Goal: Task Accomplishment & Management: Manage account settings

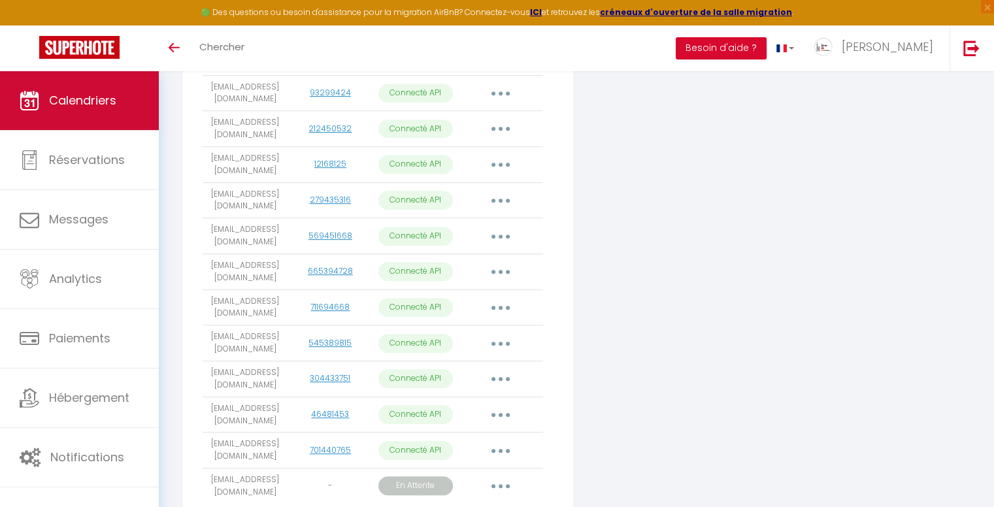
click at [74, 103] on span "Calendriers" at bounding box center [82, 100] width 67 height 16
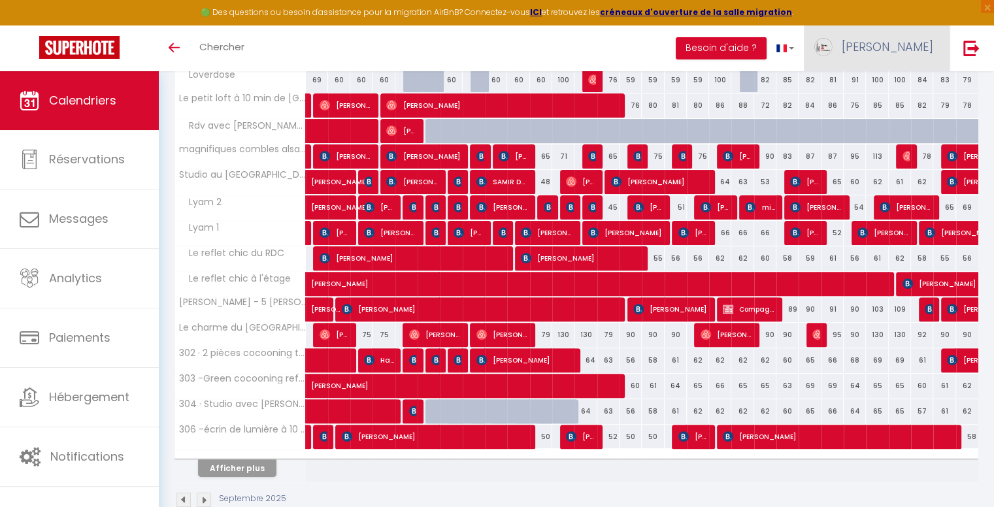
click at [915, 60] on link "[PERSON_NAME]" at bounding box center [877, 48] width 146 height 46
click at [904, 92] on link "Paramètres" at bounding box center [897, 91] width 97 height 22
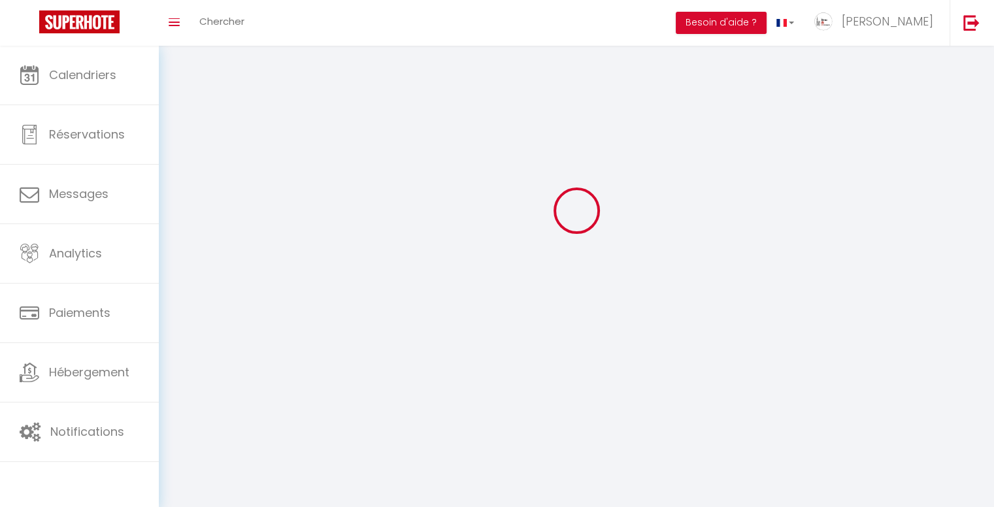
scroll to position [46, 0]
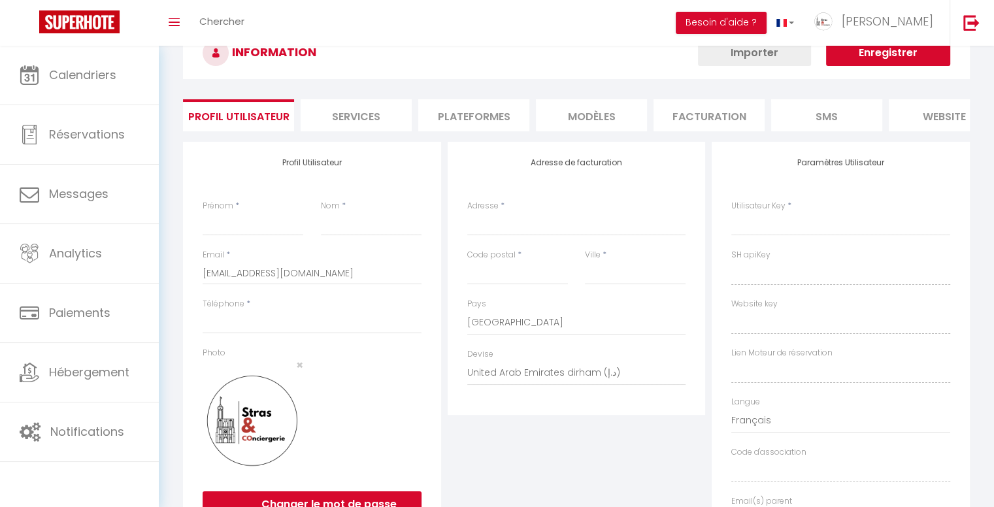
type input "[PERSON_NAME]"
type input "Lang"
type input "0623027297"
type input "Stras & Conciergerie - [STREET_ADDRESS]"
type input "67310"
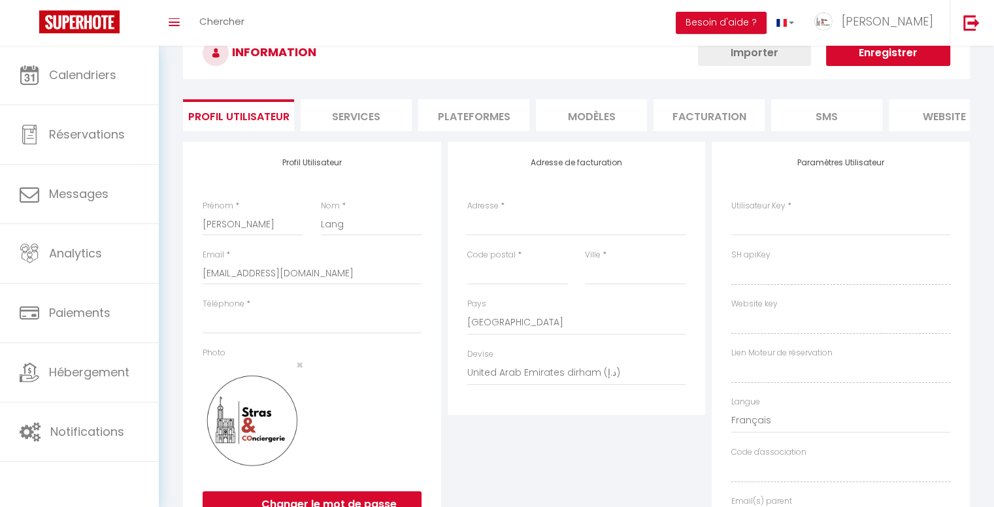
type input "WESTHOFFEN"
select select "28"
type input "eUW8xofWHe11hW8raRhqsmN4p"
type input "K3dJMZRy5zbCwbPAnexnhvLgl"
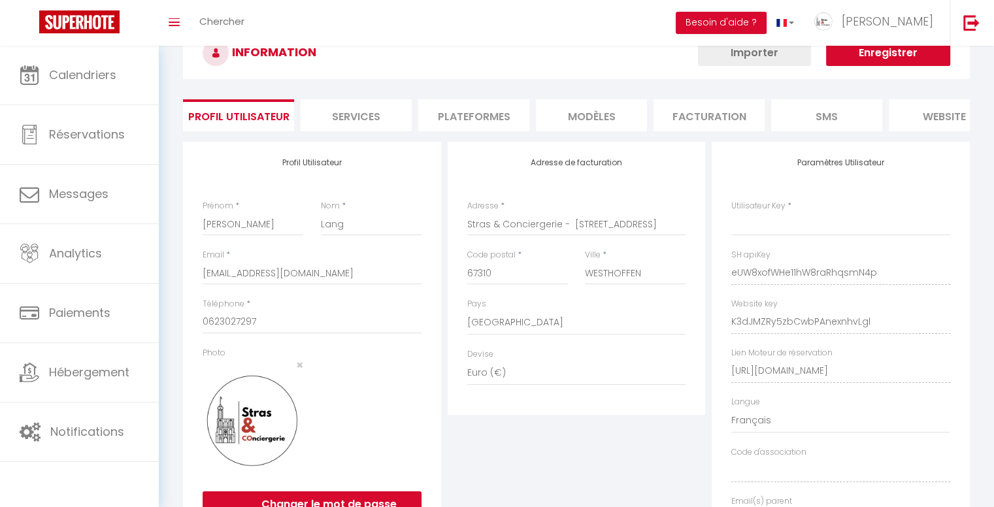
select select "fr"
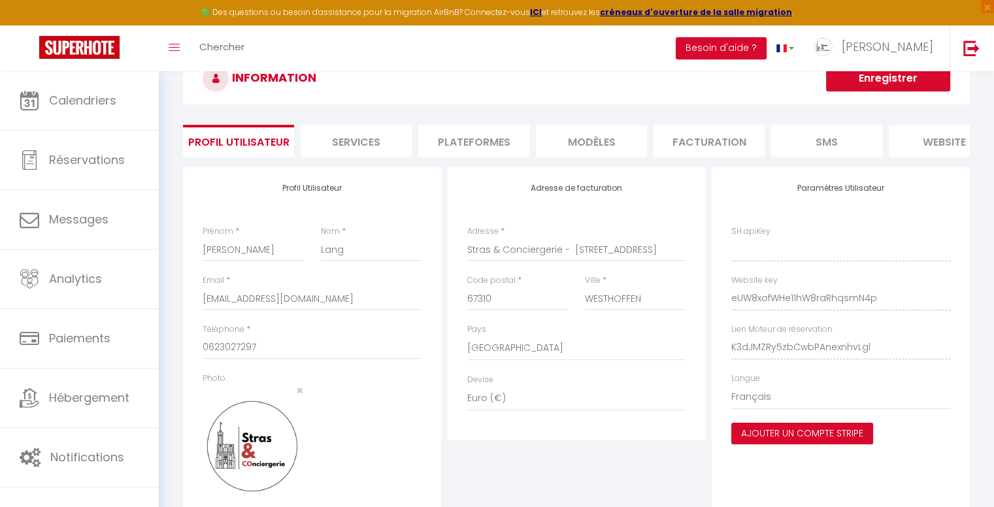
type input "eUW8xofWHe11hW8raRhqsmN4p"
type input "K3dJMZRy5zbCwbPAnexnhvLgl"
type input "[URL][DOMAIN_NAME]"
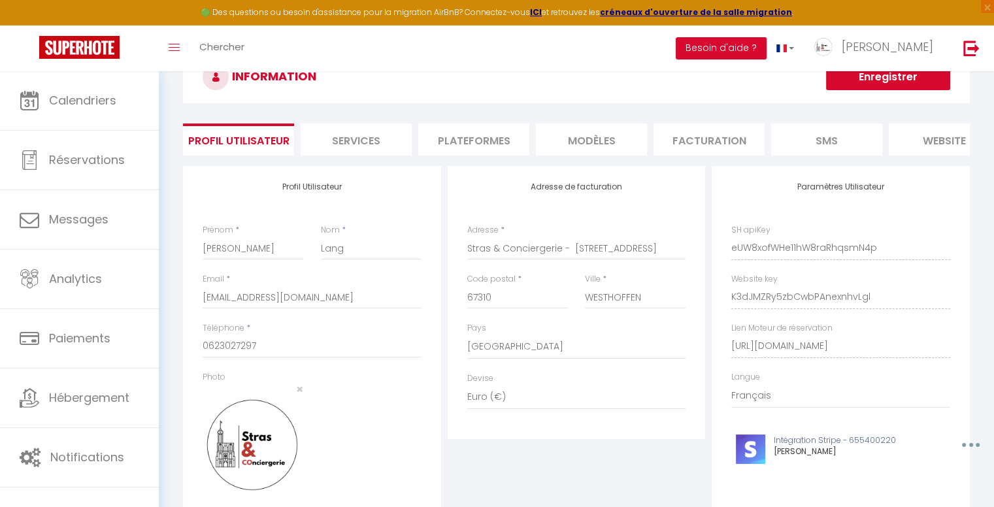
scroll to position [78, 0]
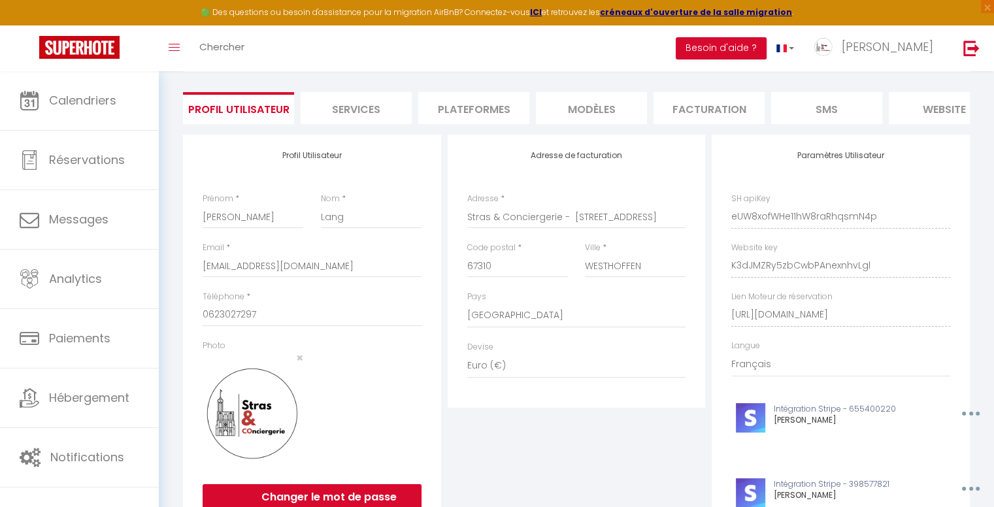
click at [494, 109] on li "Plateformes" at bounding box center [473, 108] width 111 height 32
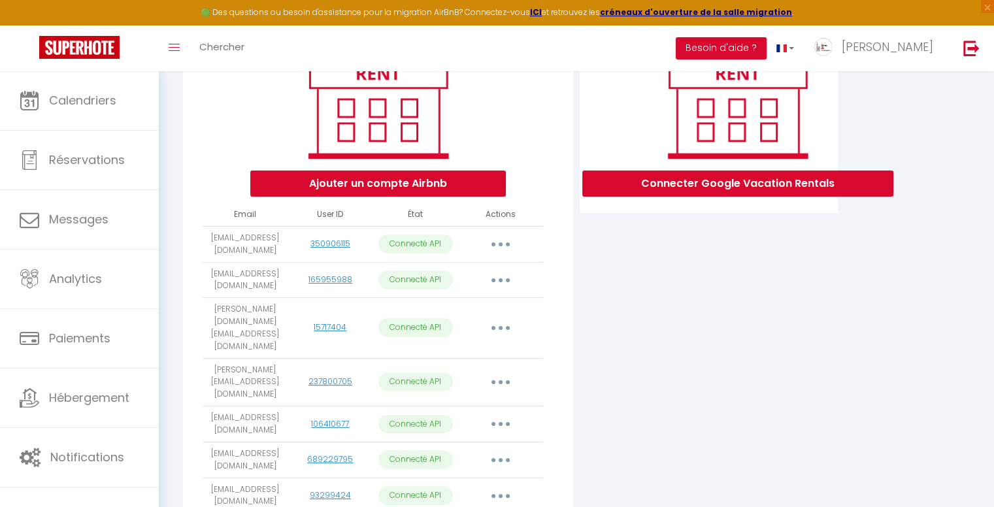
scroll to position [96, 0]
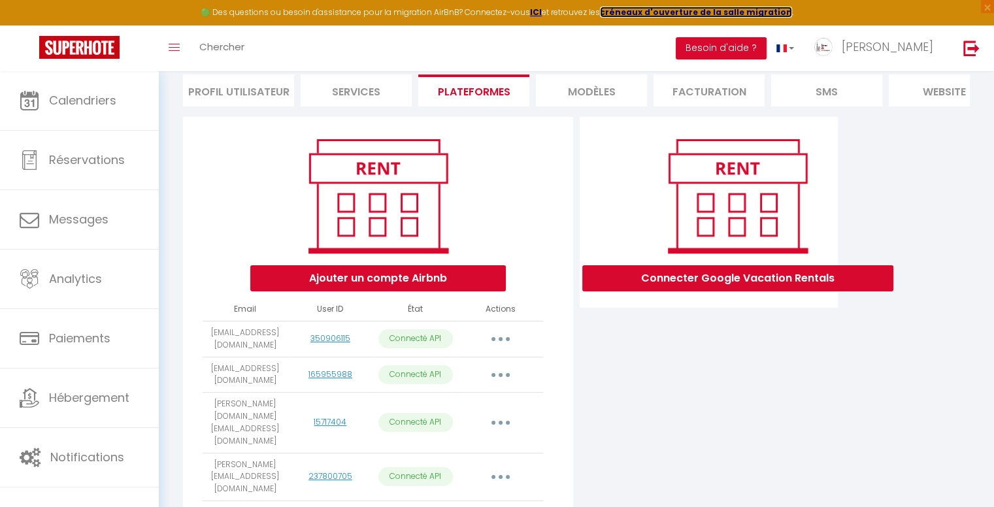
click at [735, 9] on strong "créneaux d'ouverture de la salle migration" at bounding box center [696, 12] width 192 height 11
